Goal: Task Accomplishment & Management: Complete application form

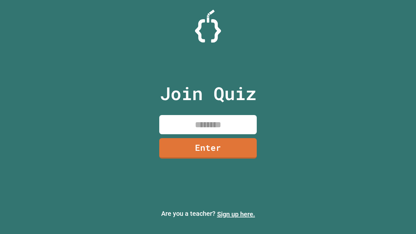
click at [236, 214] on link "Sign up here." at bounding box center [236, 214] width 38 height 8
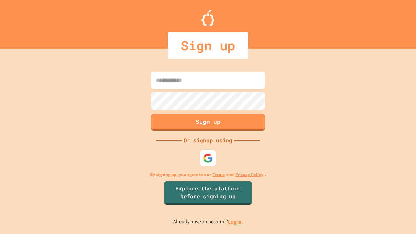
click at [236, 222] on link "Log in." at bounding box center [235, 221] width 15 height 7
